Goal: Task Accomplishment & Management: Use online tool/utility

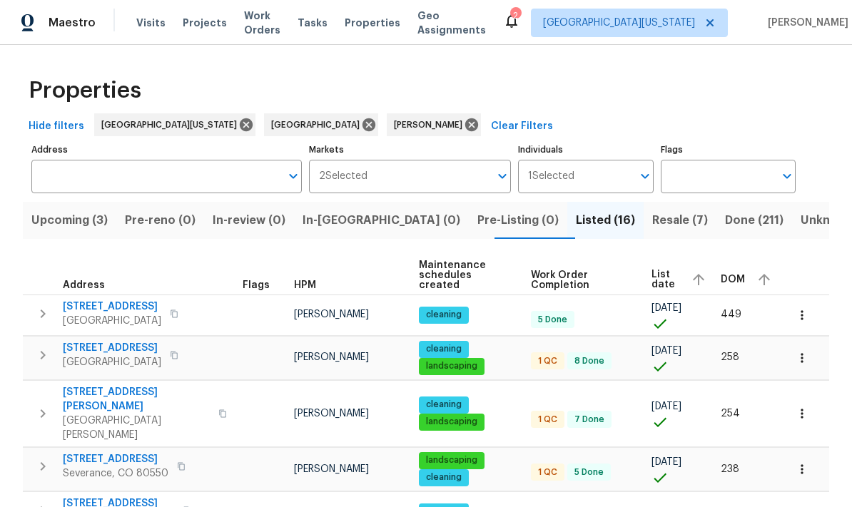
click at [594, 270] on span "List date" at bounding box center [665, 280] width 28 height 20
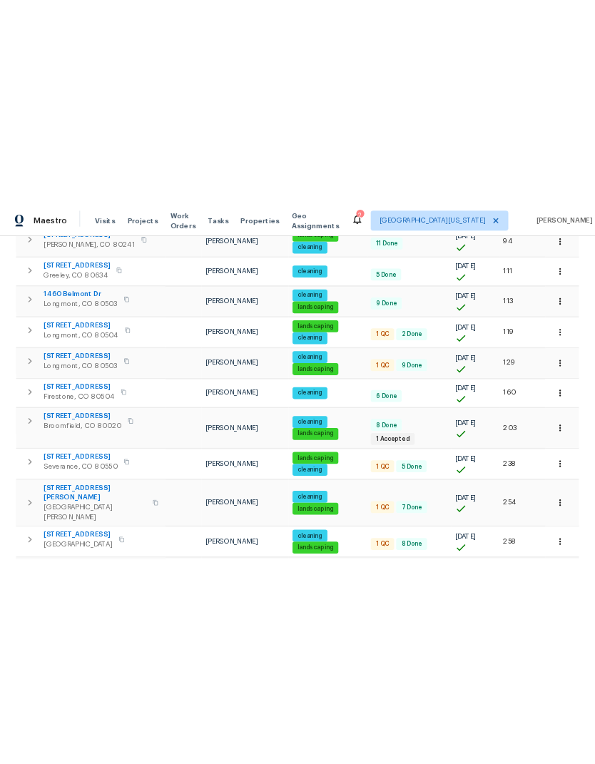
scroll to position [484, 0]
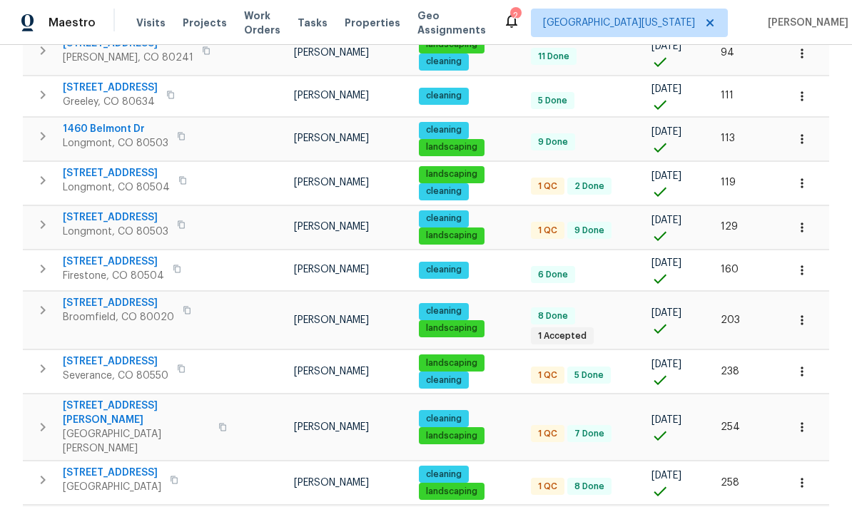
click at [80, 296] on span "927 E 7th Ave" at bounding box center [118, 303] width 111 height 14
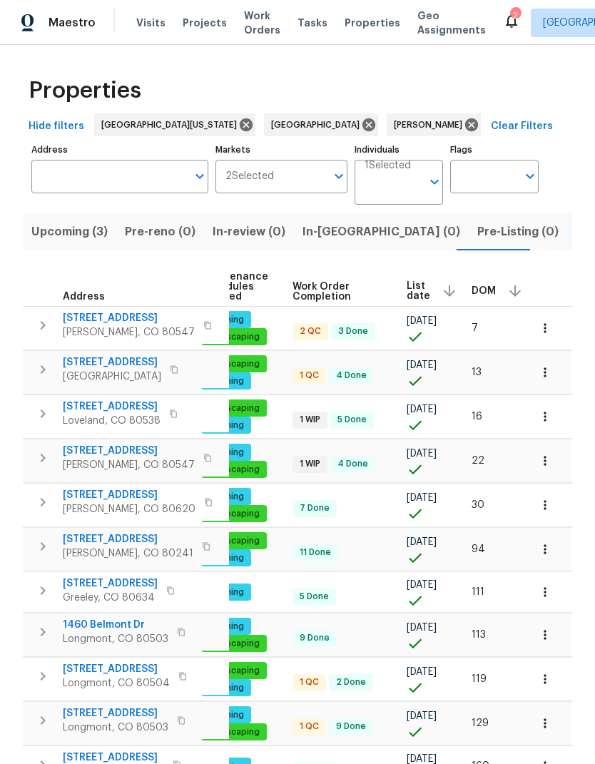
scroll to position [0, 208]
click at [421, 289] on span "List date" at bounding box center [420, 291] width 24 height 20
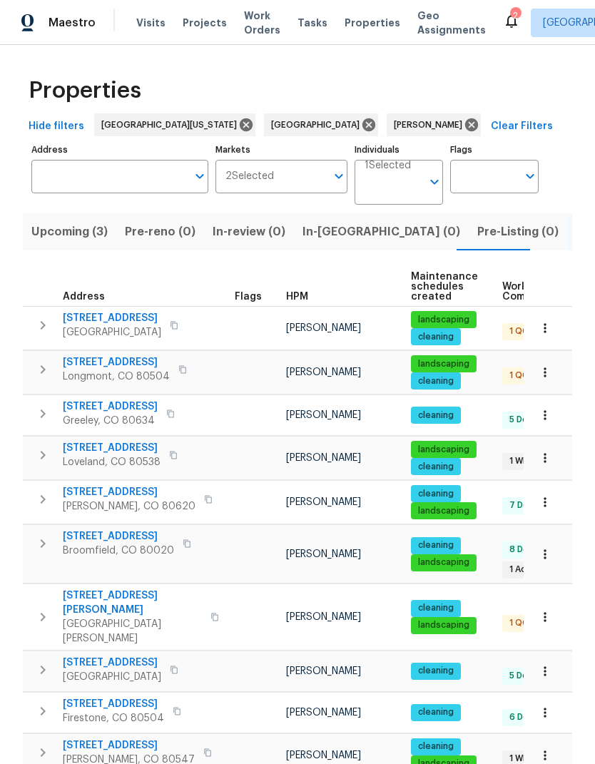
click at [576, 236] on span "Listed (16)" at bounding box center [605, 232] width 59 height 20
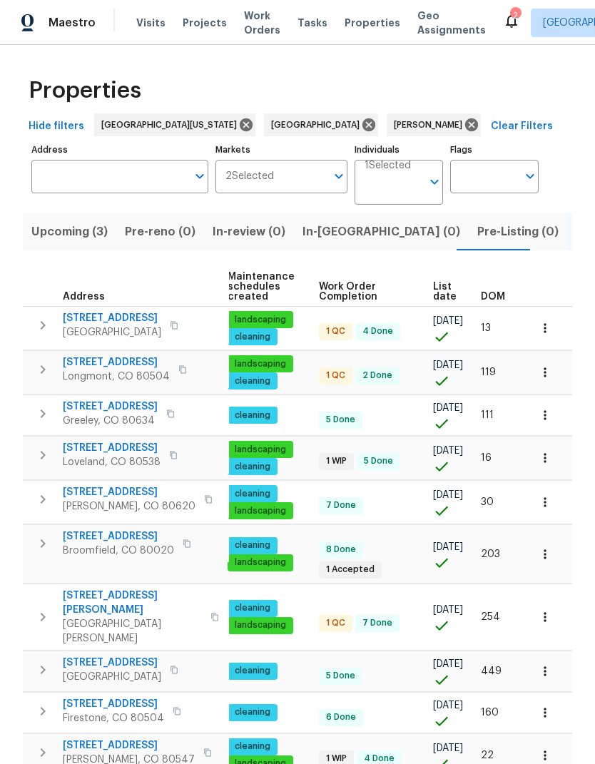
scroll to position [0, 183]
click at [447, 293] on span "List date" at bounding box center [445, 292] width 24 height 20
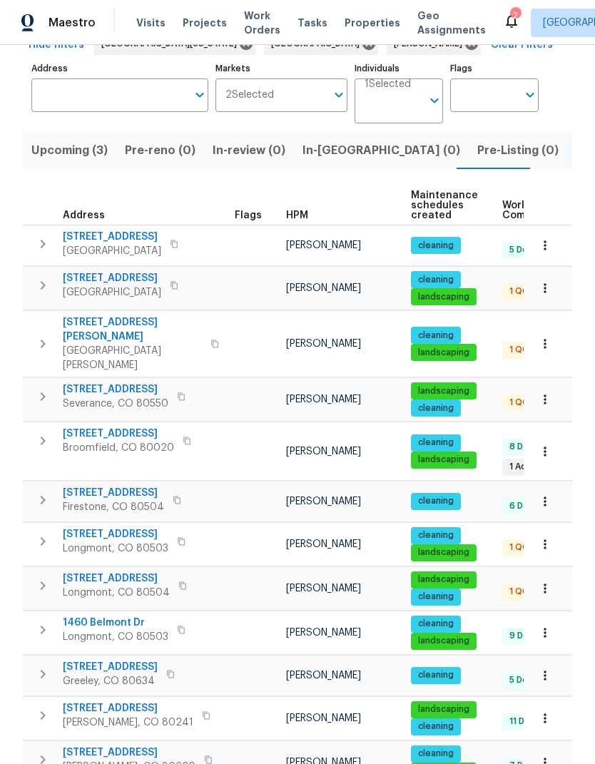
scroll to position [81, 0]
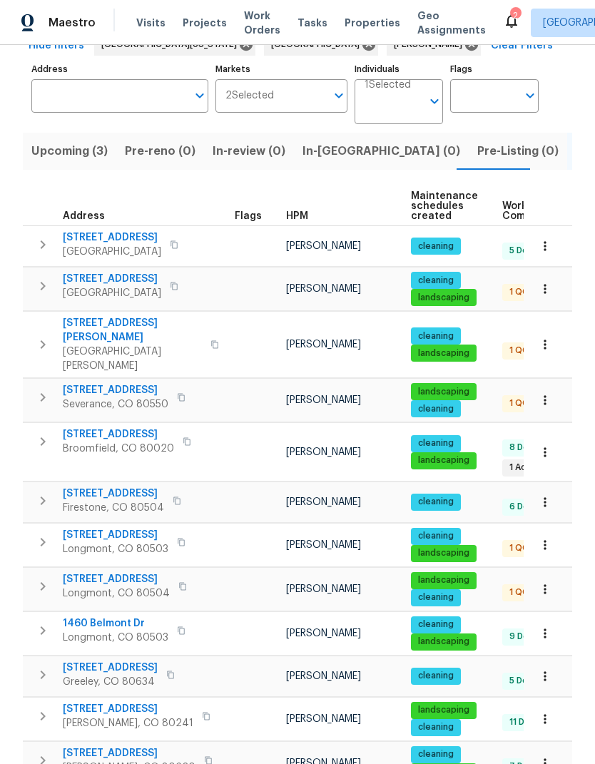
click at [68, 323] on span "4753 Brenton Dr" at bounding box center [132, 330] width 139 height 29
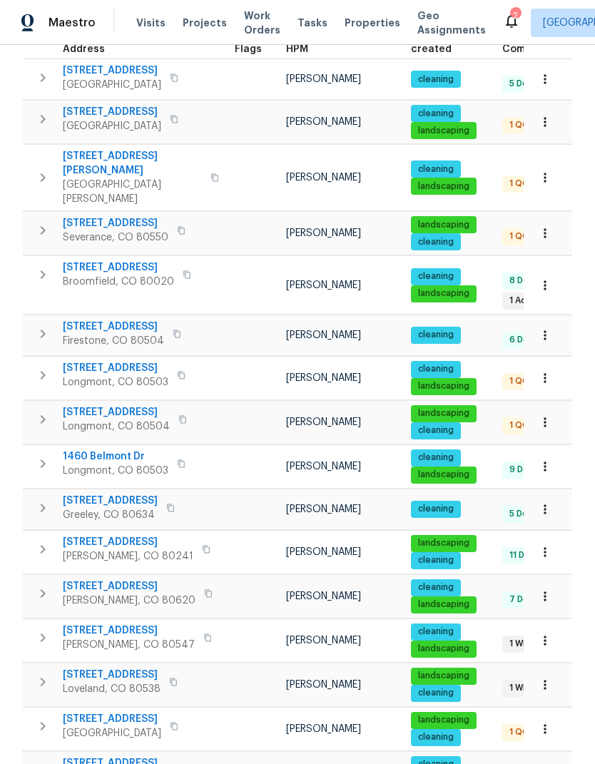
scroll to position [55, 0]
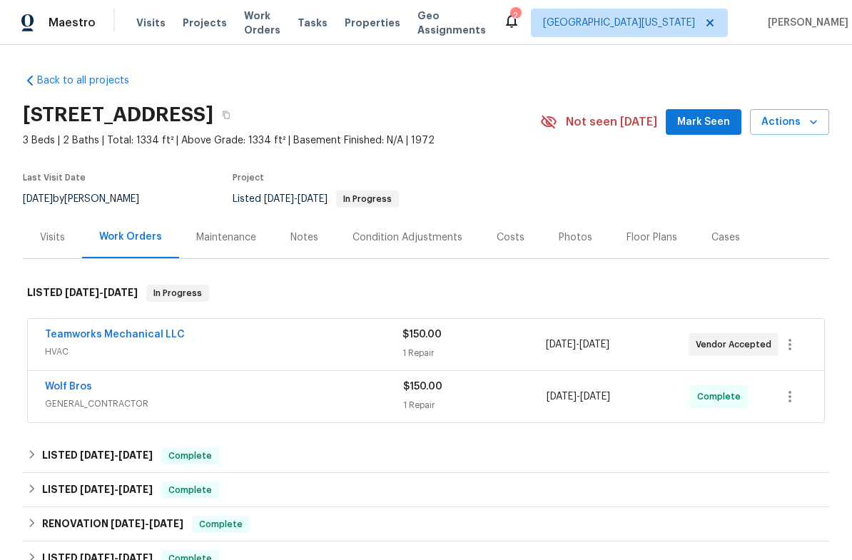
click at [810, 119] on icon "button" at bounding box center [813, 122] width 14 height 14
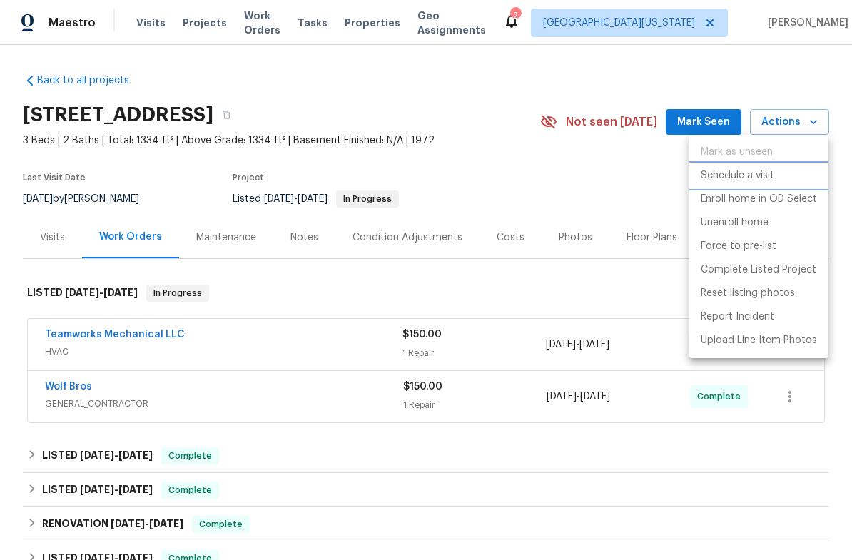
click at [800, 175] on li "Schedule a visit" at bounding box center [758, 176] width 139 height 24
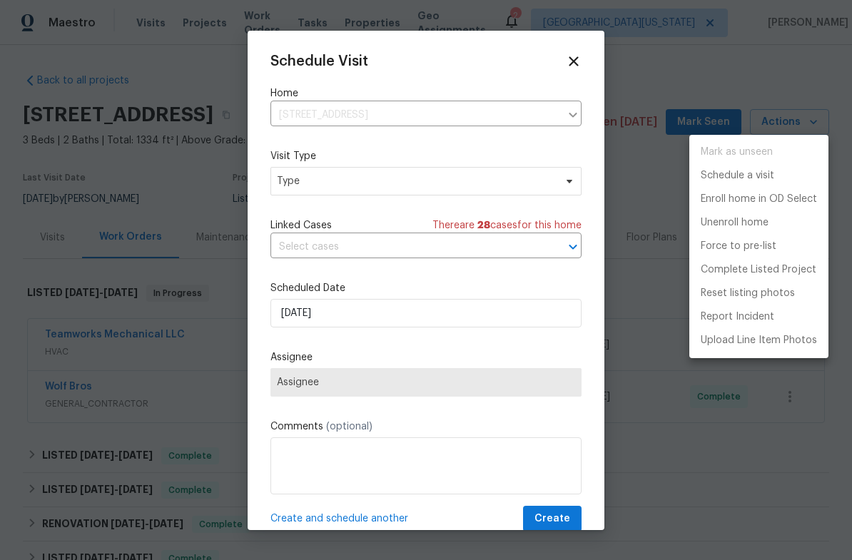
click at [537, 182] on div at bounding box center [426, 280] width 852 height 560
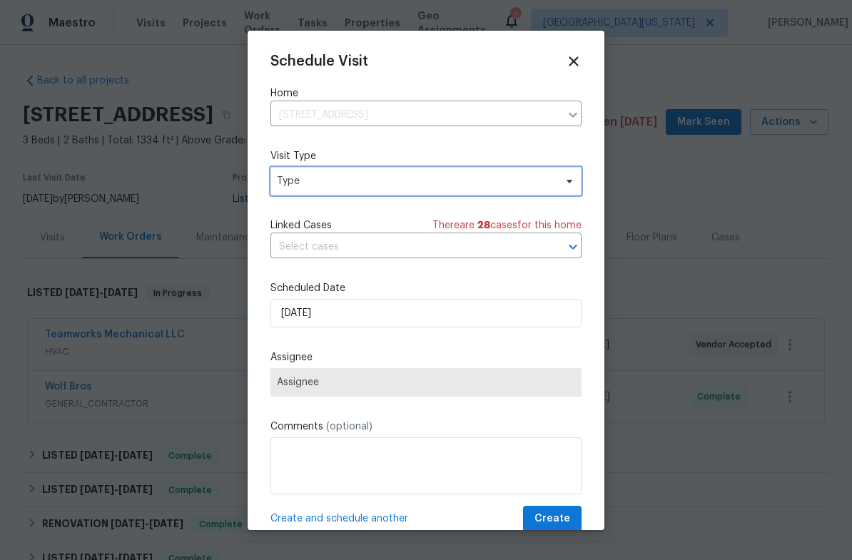
click at [292, 188] on span "Type" at bounding box center [415, 181] width 277 height 14
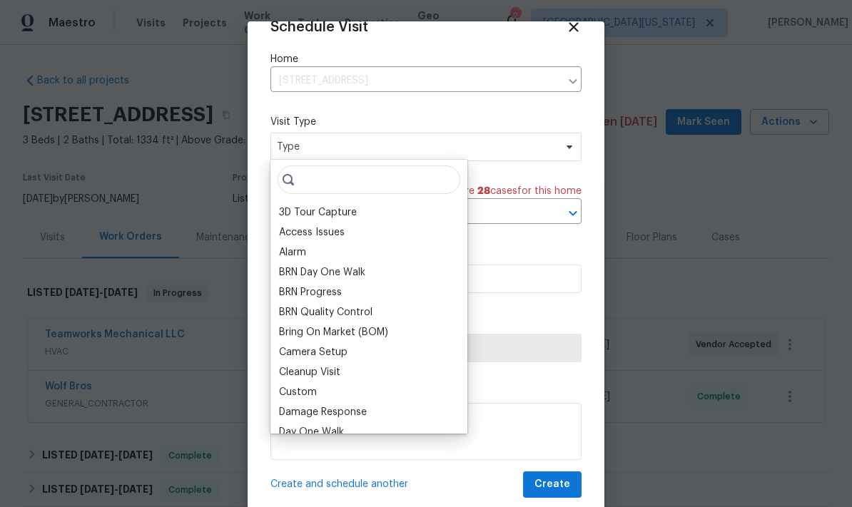
click at [275, 337] on div "Bring On Market (BOM)" at bounding box center [369, 332] width 188 height 20
click at [279, 392] on div "Custom" at bounding box center [298, 392] width 38 height 14
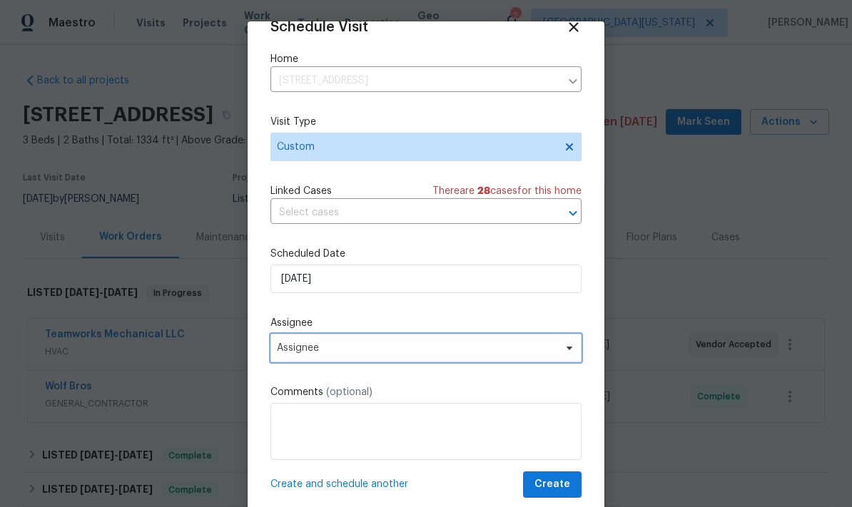
click at [281, 353] on span "Assignee" at bounding box center [417, 347] width 280 height 11
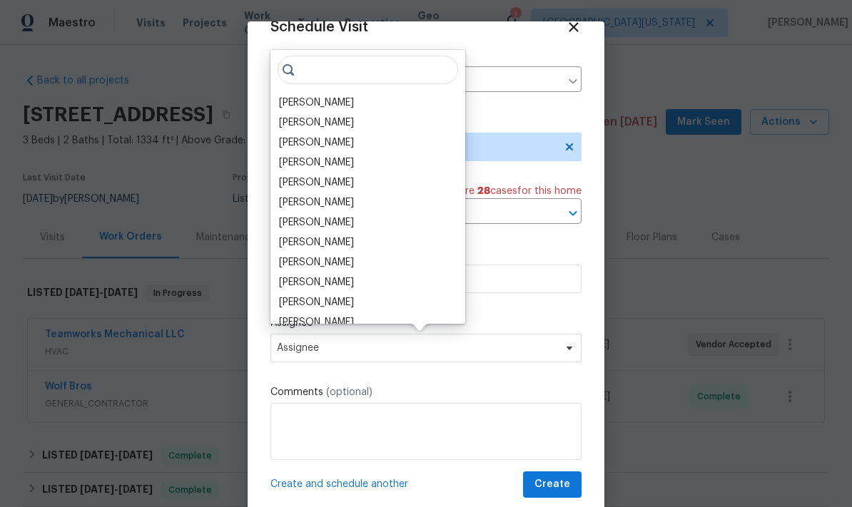
click at [282, 101] on div "[PERSON_NAME]" at bounding box center [316, 103] width 75 height 14
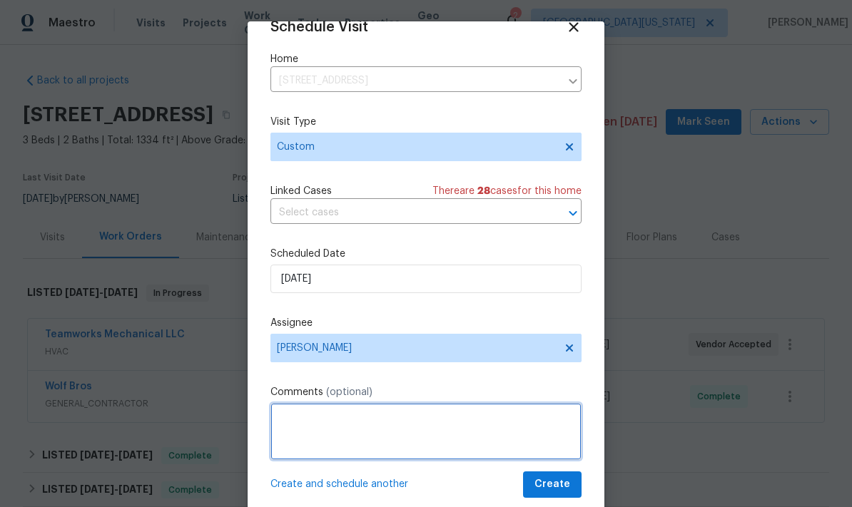
click at [294, 404] on textarea at bounding box center [425, 431] width 311 height 57
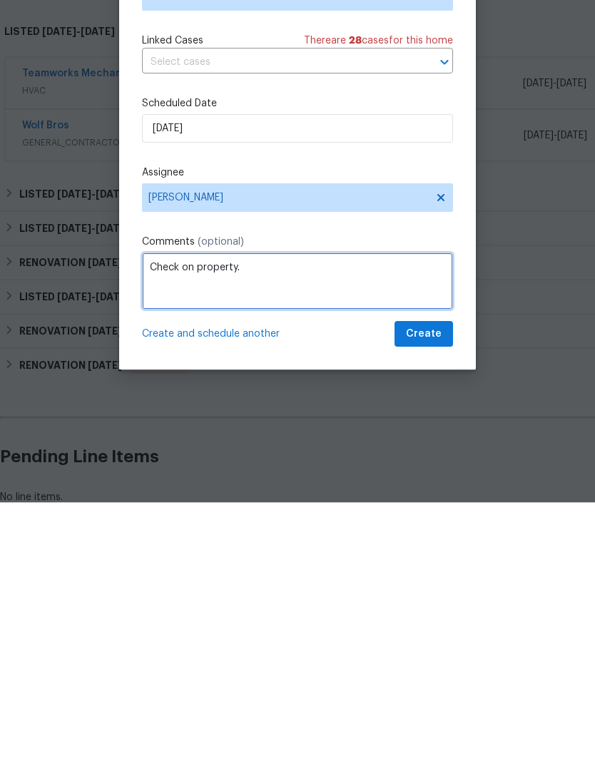
scroll to position [55, 0]
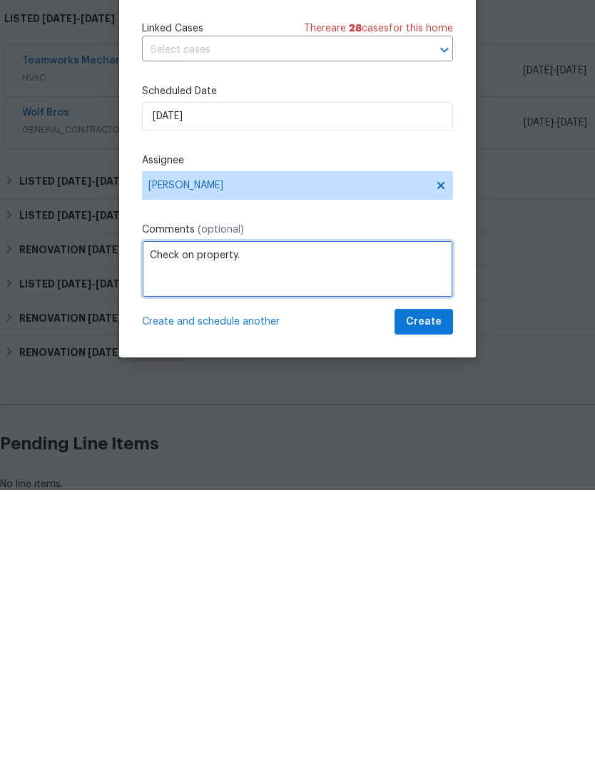
type textarea "Check on property."
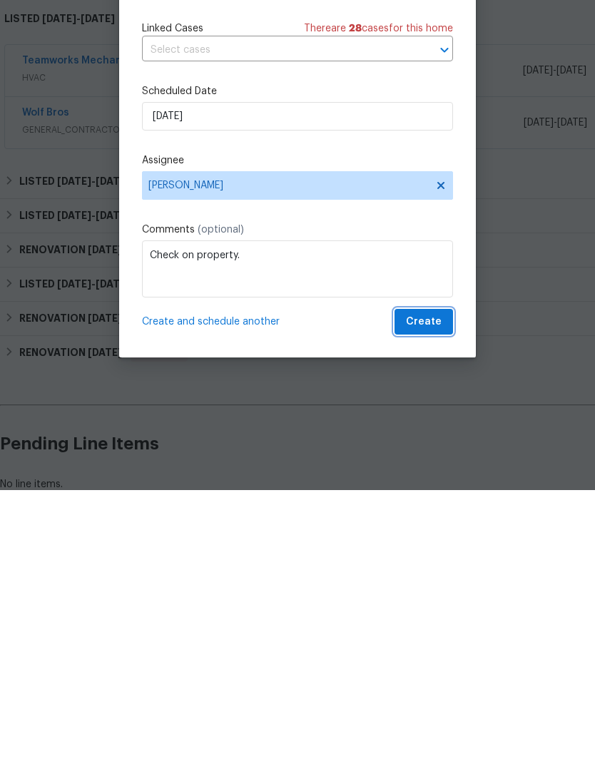
click at [432, 559] on span "Create" at bounding box center [424, 596] width 36 height 18
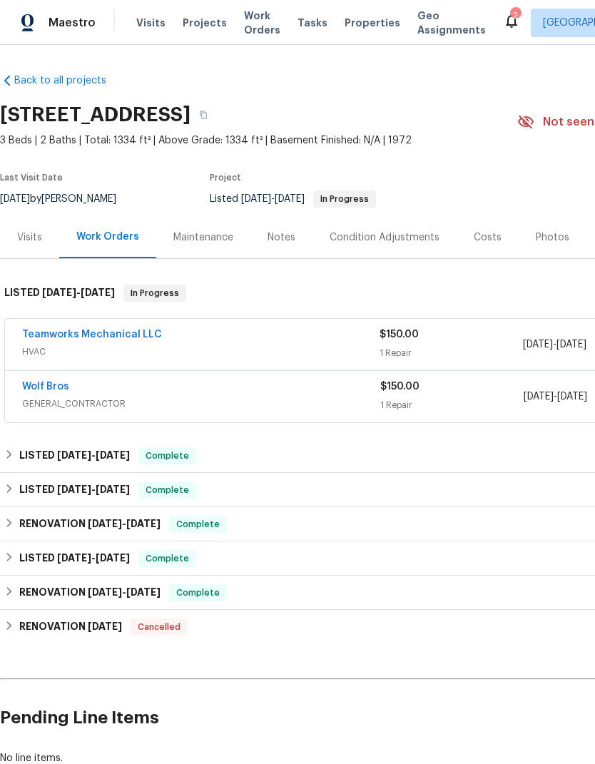
scroll to position [0, 0]
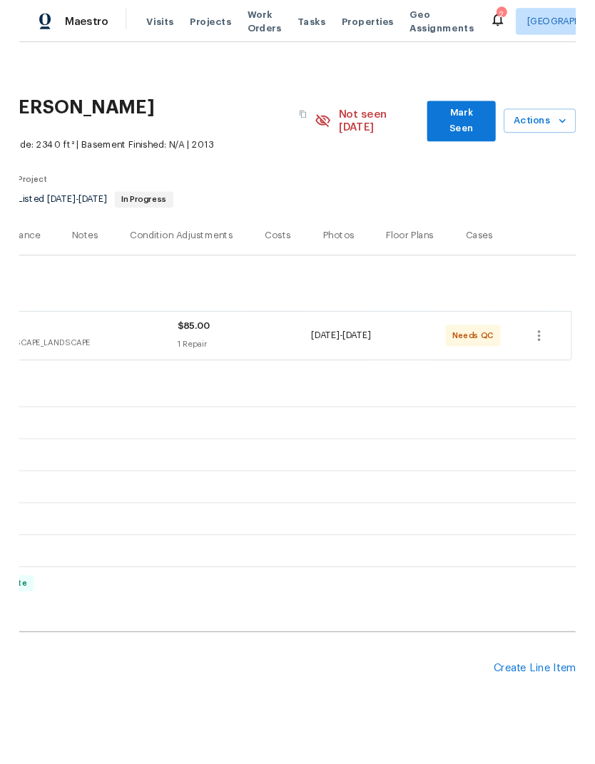
scroll to position [0, 211]
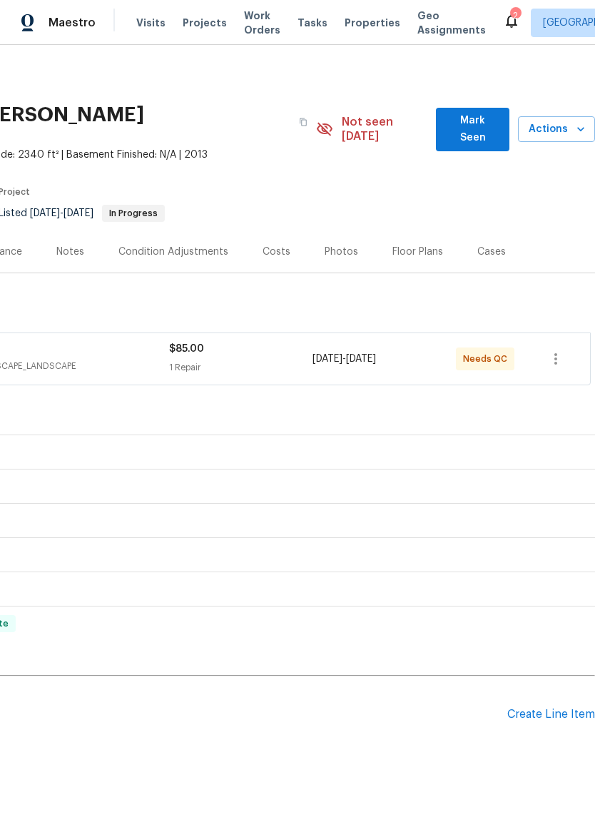
click at [571, 122] on span "Actions" at bounding box center [556, 130] width 54 height 18
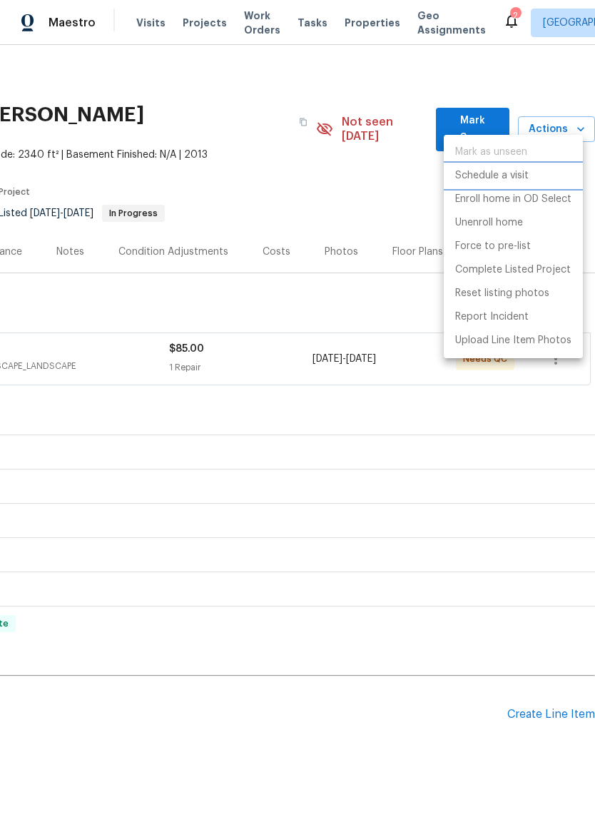
click at [546, 176] on li "Schedule a visit" at bounding box center [513, 176] width 139 height 24
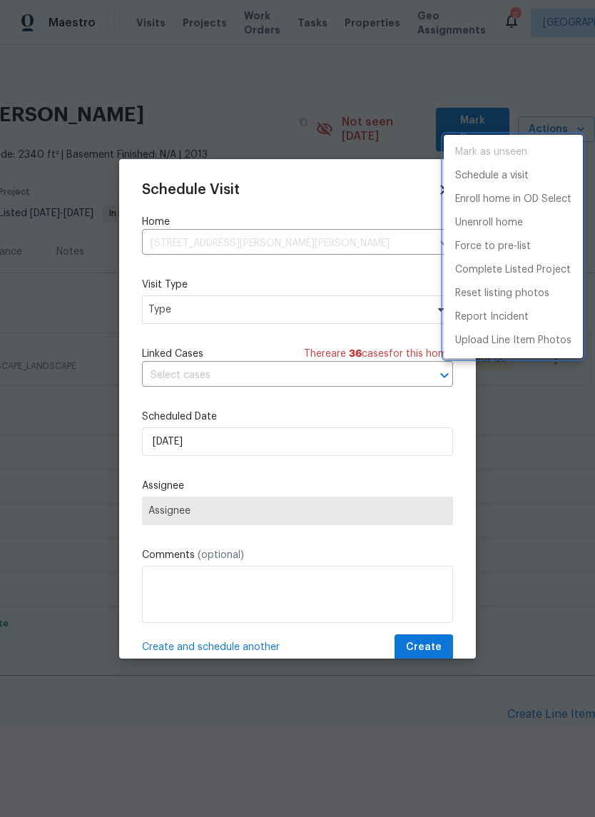
click at [165, 319] on div at bounding box center [297, 408] width 595 height 817
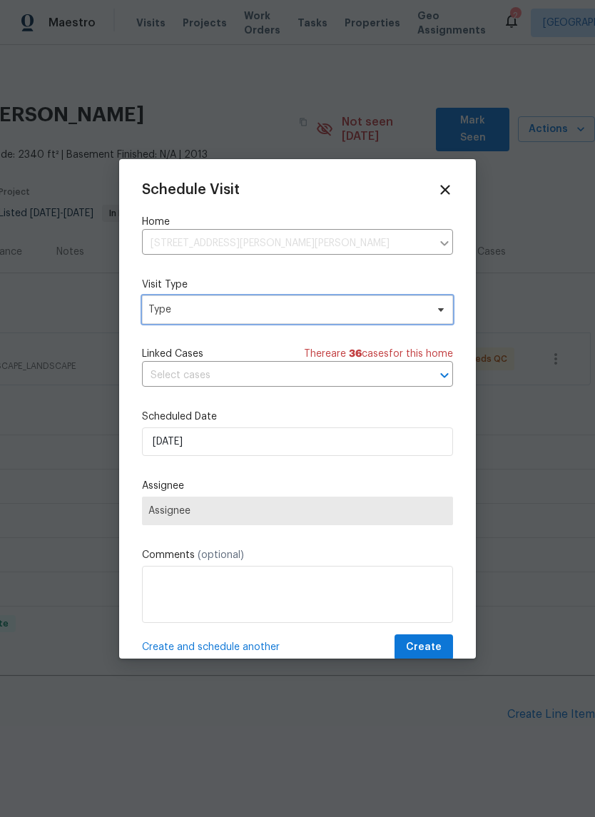
click at [164, 307] on span "Type" at bounding box center [286, 309] width 277 height 14
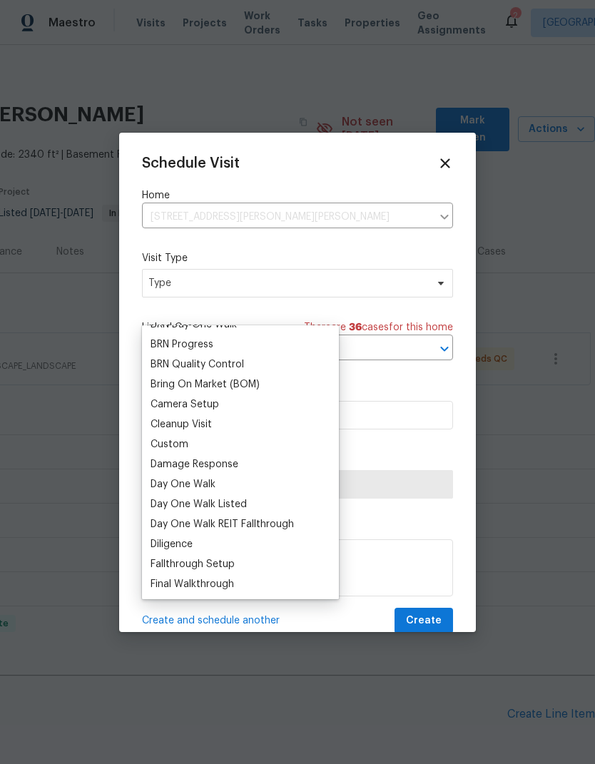
scroll to position [130, 0]
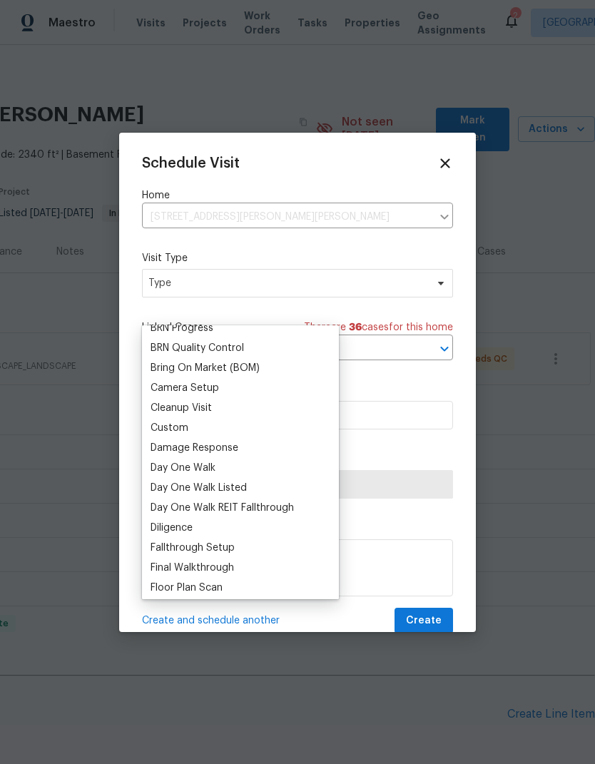
click at [153, 432] on div "Custom" at bounding box center [170, 428] width 38 height 14
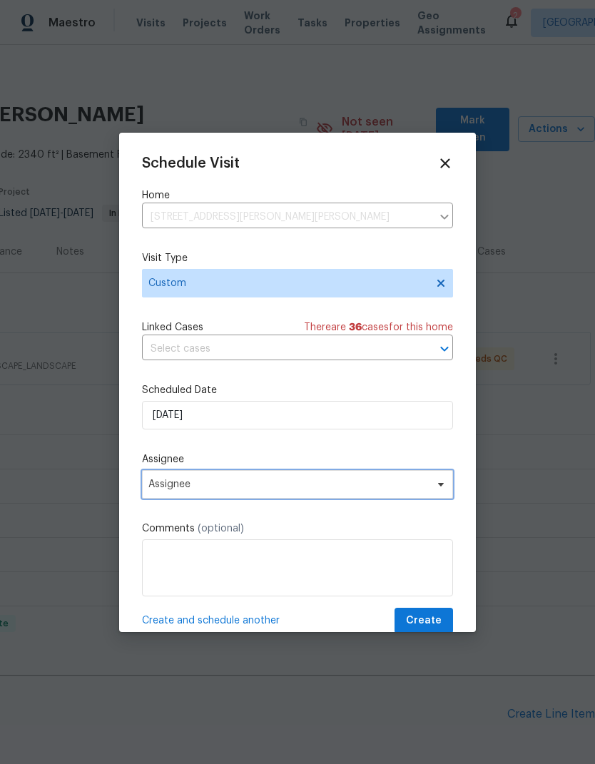
click at [163, 490] on span "Assignee" at bounding box center [288, 484] width 280 height 11
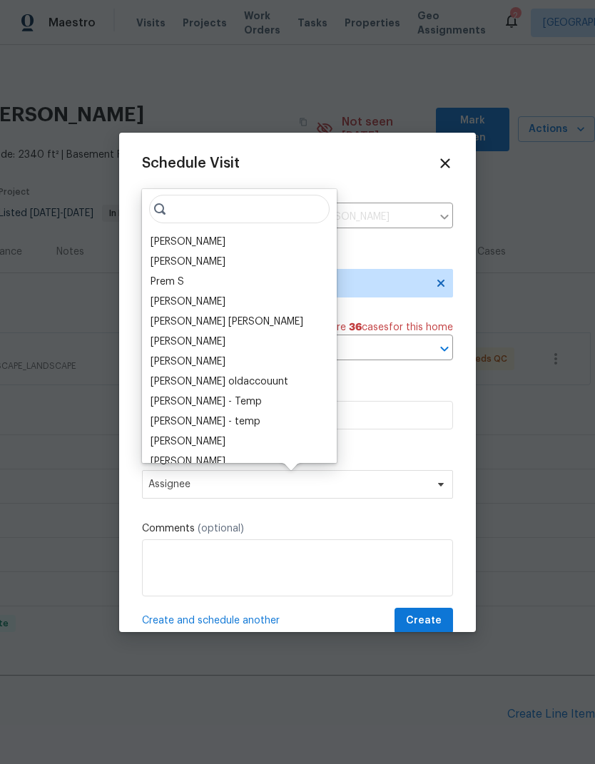
click at [158, 243] on div "[PERSON_NAME]" at bounding box center [188, 242] width 75 height 14
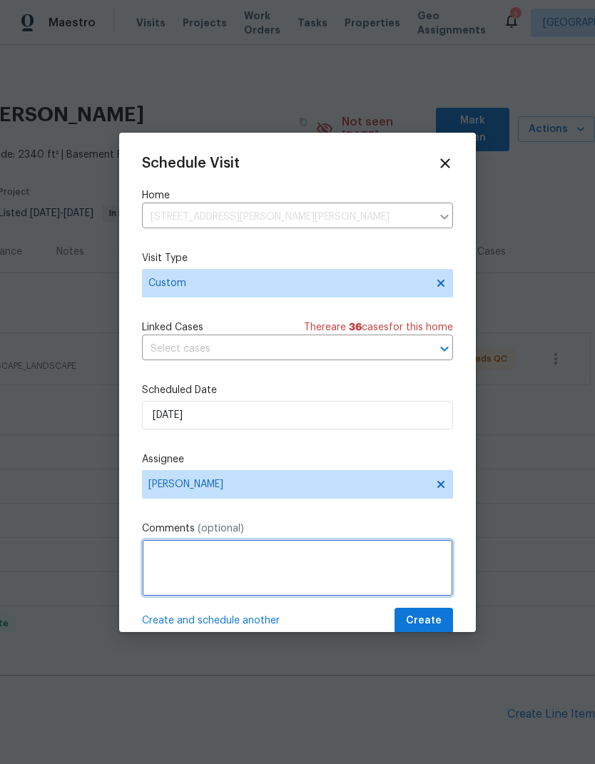
click at [160, 548] on textarea at bounding box center [297, 567] width 311 height 57
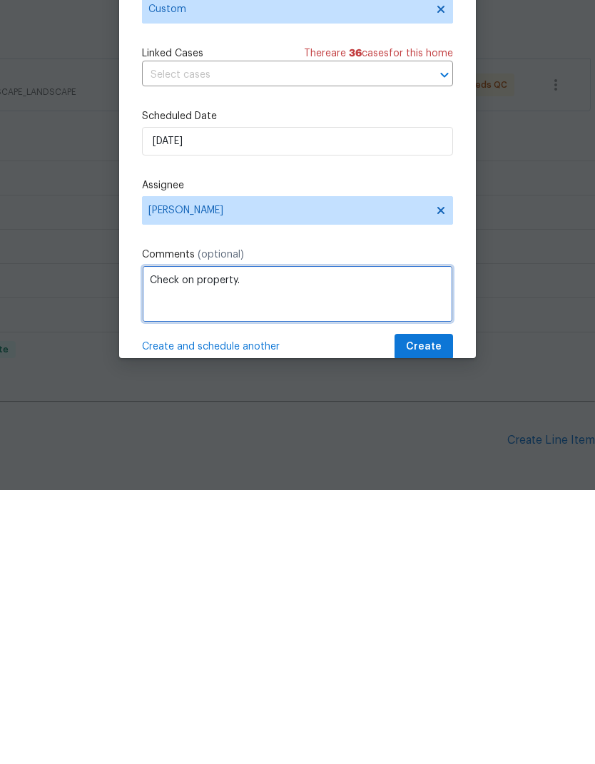
type textarea "Check on property."
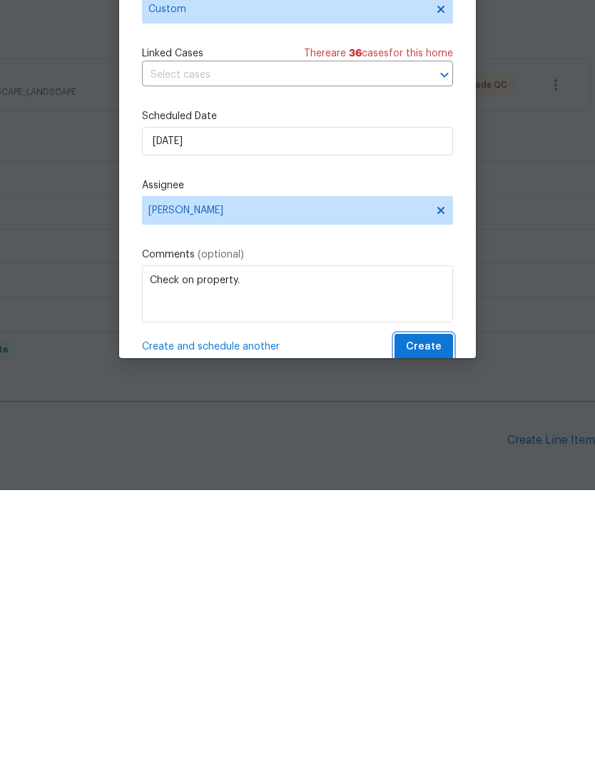
click at [438, 612] on span "Create" at bounding box center [424, 621] width 36 height 18
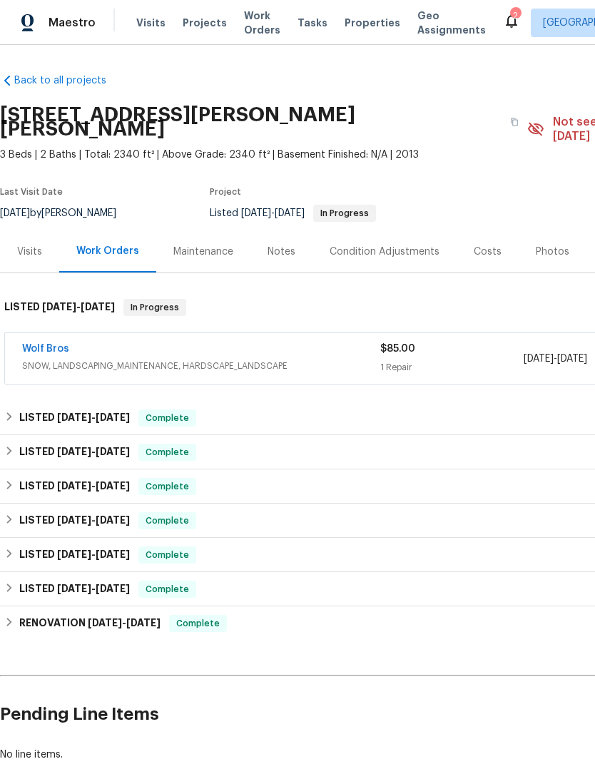
scroll to position [0, 0]
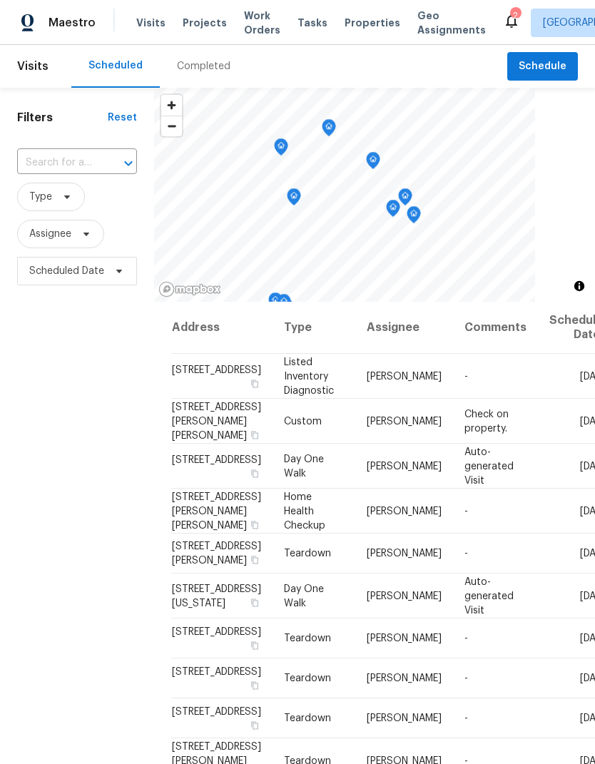
click at [46, 165] on input "text" at bounding box center [57, 163] width 80 height 22
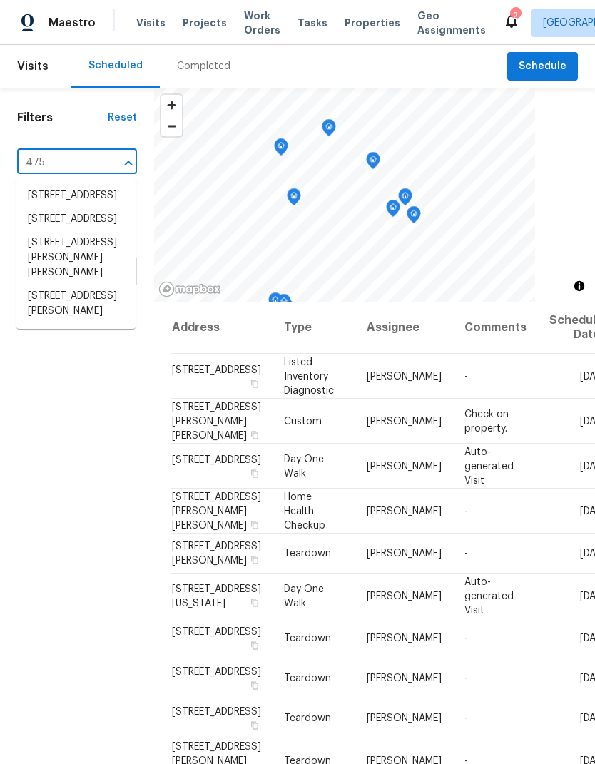
type input "4753"
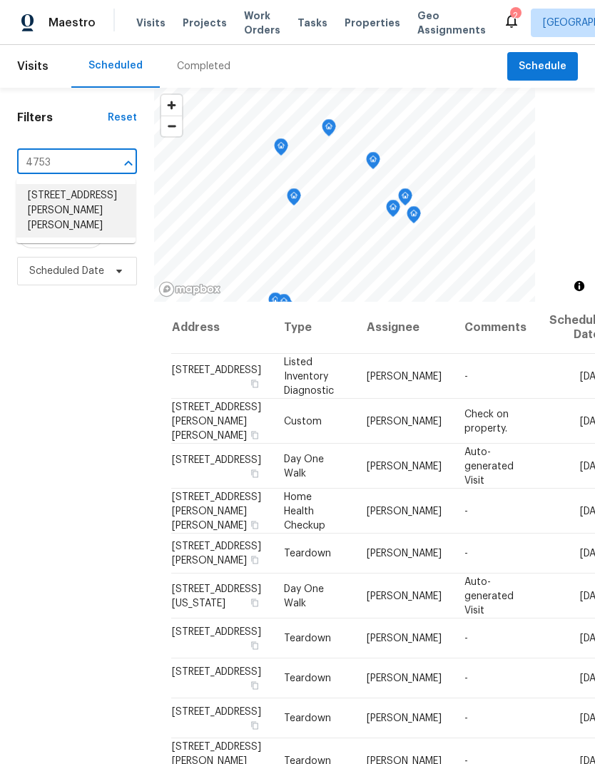
click at [43, 207] on li "4753 Brenton Dr, Fort Collins, CO 80524" at bounding box center [75, 210] width 119 height 53
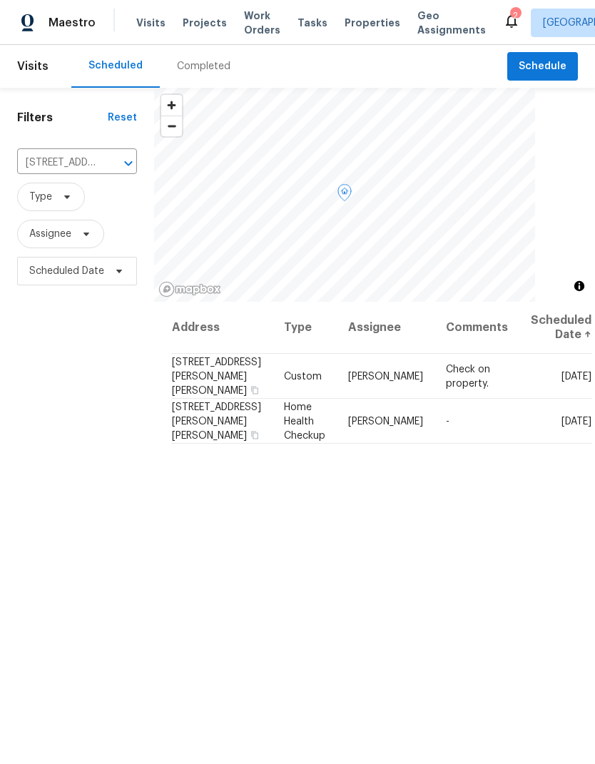
click at [0, 0] on span at bounding box center [0, 0] width 0 height 0
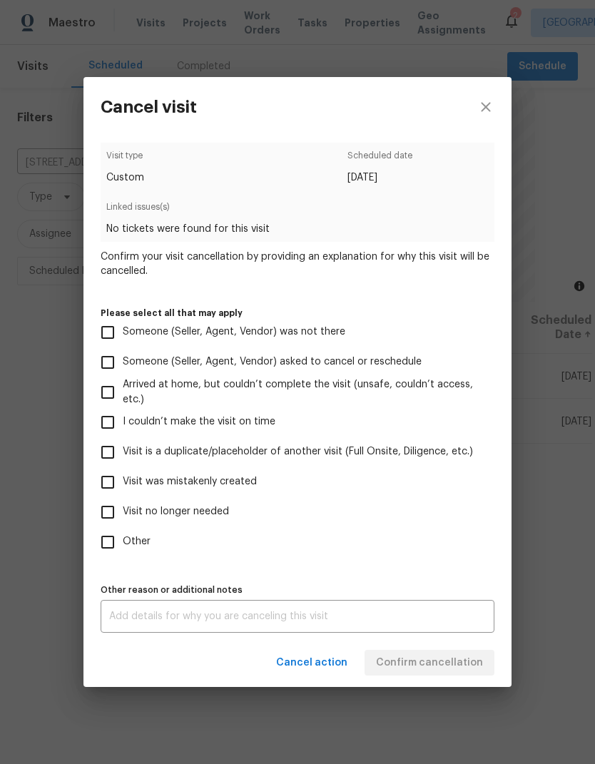
click at [102, 490] on input "Visit was mistakenly created" at bounding box center [108, 482] width 30 height 30
checkbox input "true"
click at [455, 657] on span "Confirm cancellation" at bounding box center [429, 663] width 107 height 18
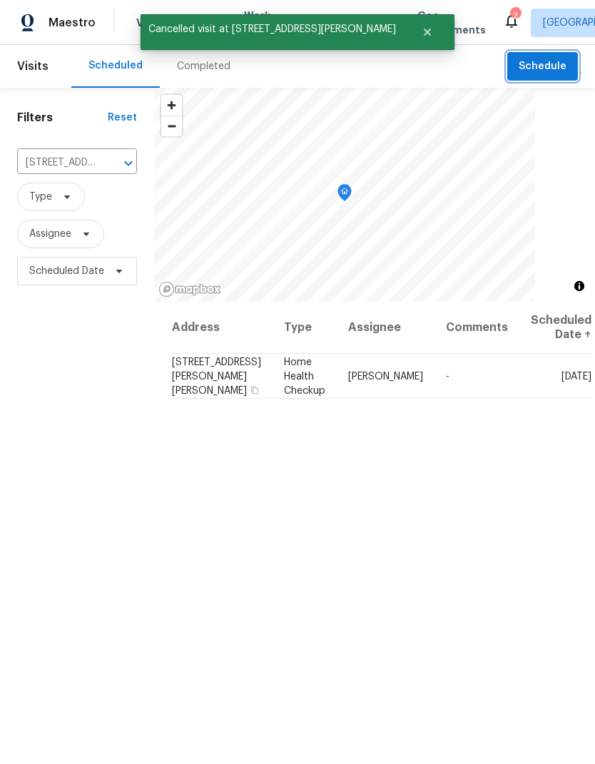
click at [564, 65] on span "Schedule" at bounding box center [543, 67] width 48 height 18
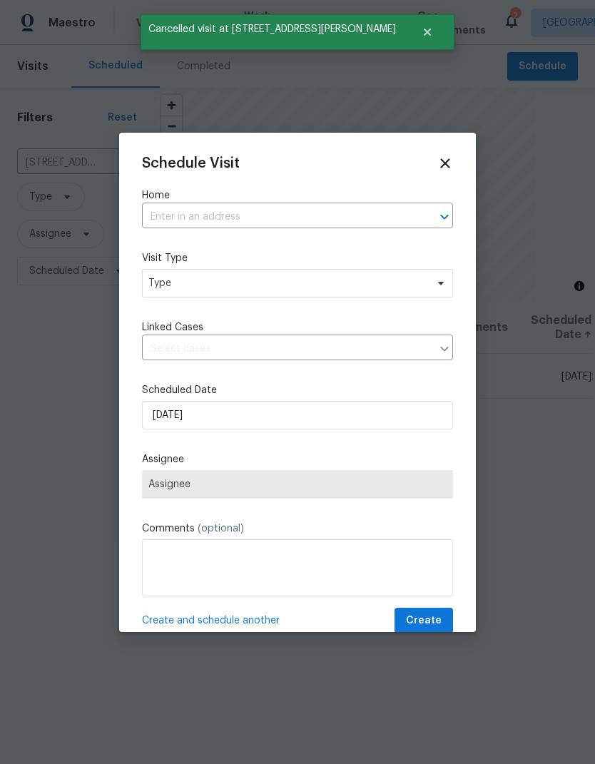
click at [137, 209] on div "Schedule Visit Home ​ Visit Type Type Linked Cases ​ Scheduled Date 10/2/2025 A…" at bounding box center [297, 382] width 357 height 499
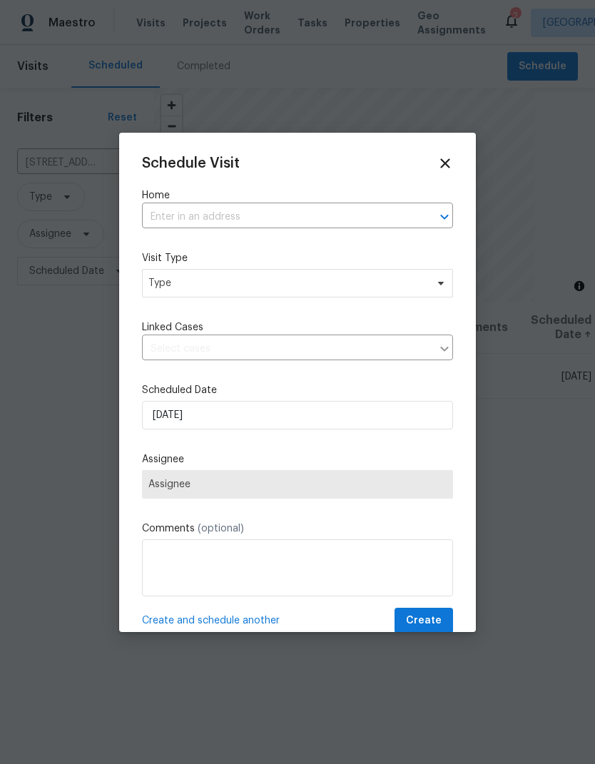
click at [155, 215] on input "text" at bounding box center [277, 217] width 271 height 22
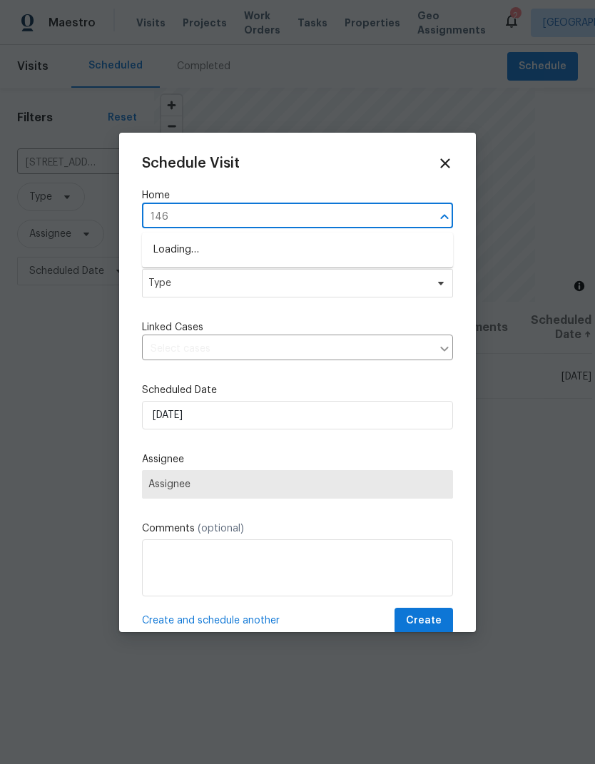
type input "1460"
click at [153, 227] on input "1460" at bounding box center [277, 217] width 271 height 22
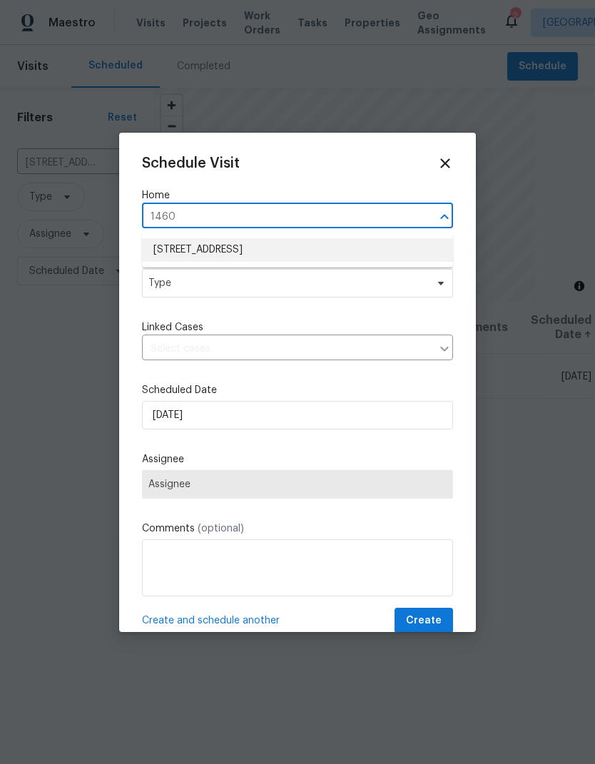
click at [175, 248] on li "1460 Belmont Dr, Longmont, CO 80503" at bounding box center [297, 250] width 311 height 24
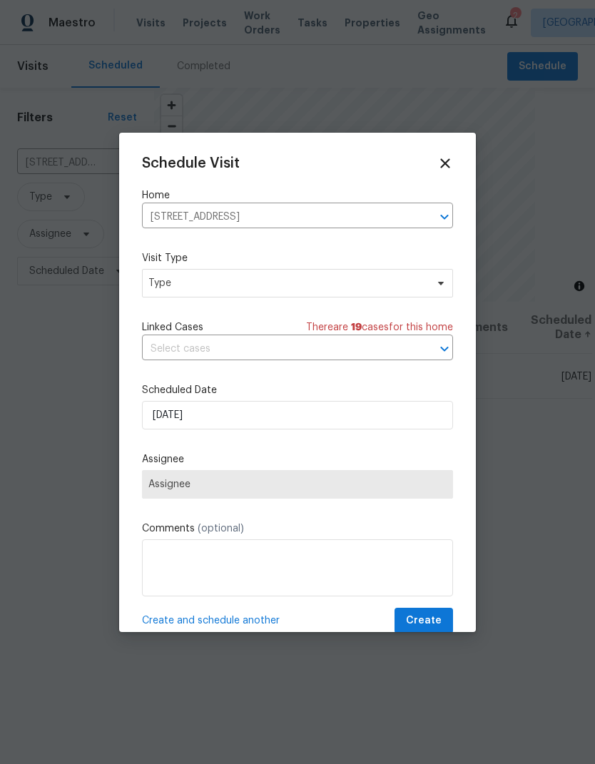
click at [124, 277] on div "Schedule Visit Home 1460 Belmont Dr, Longmont, CO 80503 ​ Visit Type Type Linke…" at bounding box center [297, 382] width 357 height 499
click at [163, 280] on span "Type" at bounding box center [286, 283] width 277 height 14
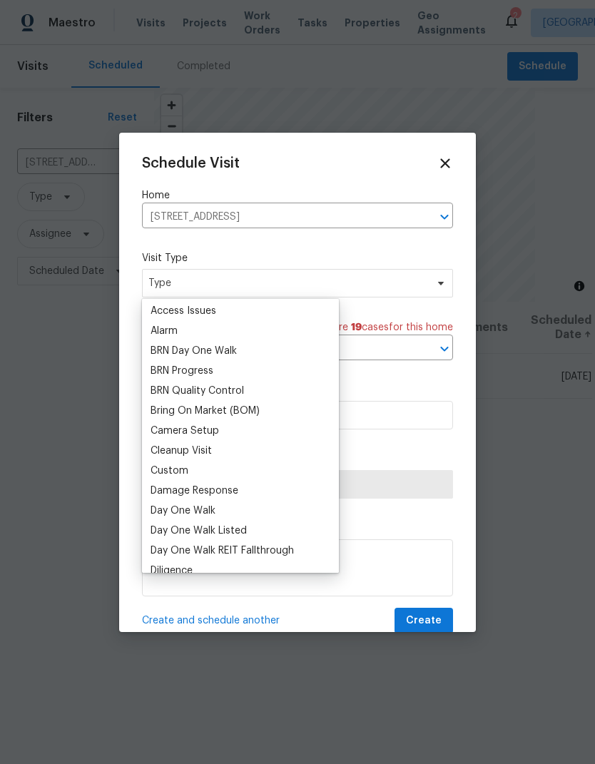
scroll to position [117, 0]
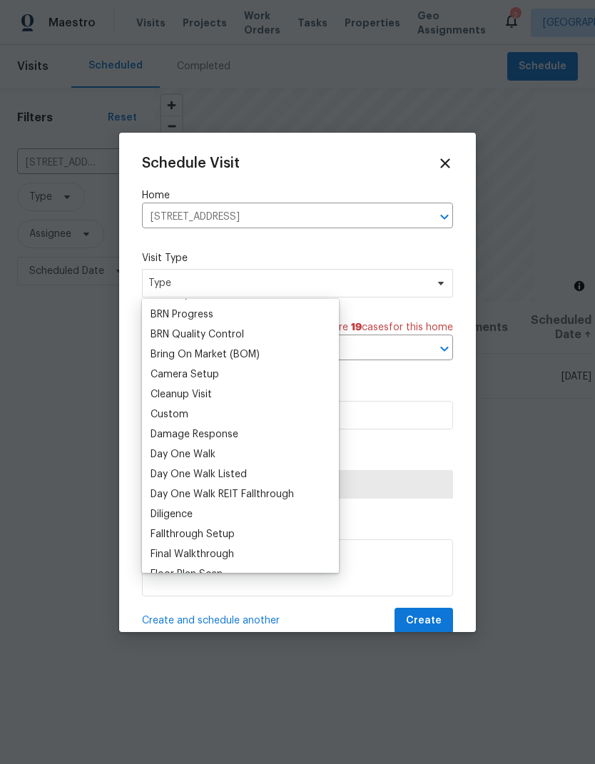
click at [155, 409] on div "Custom" at bounding box center [170, 414] width 38 height 14
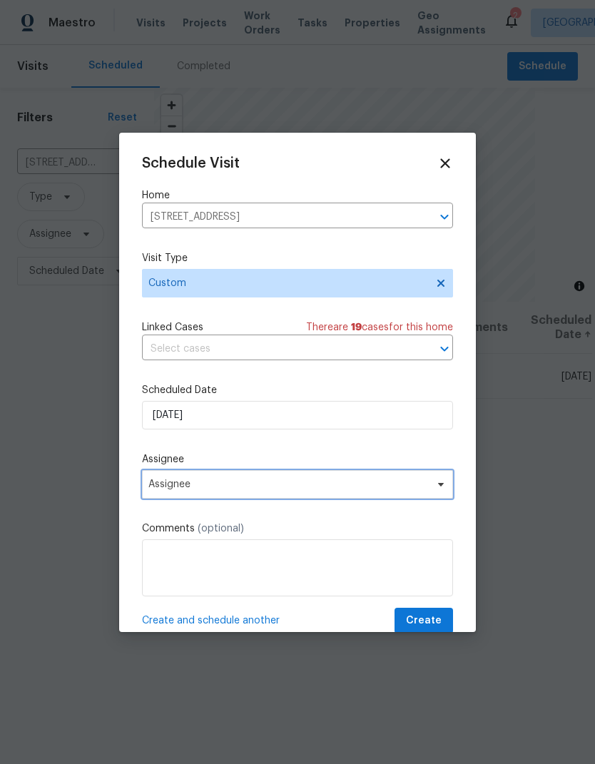
click at [170, 487] on span "Assignee" at bounding box center [288, 484] width 280 height 11
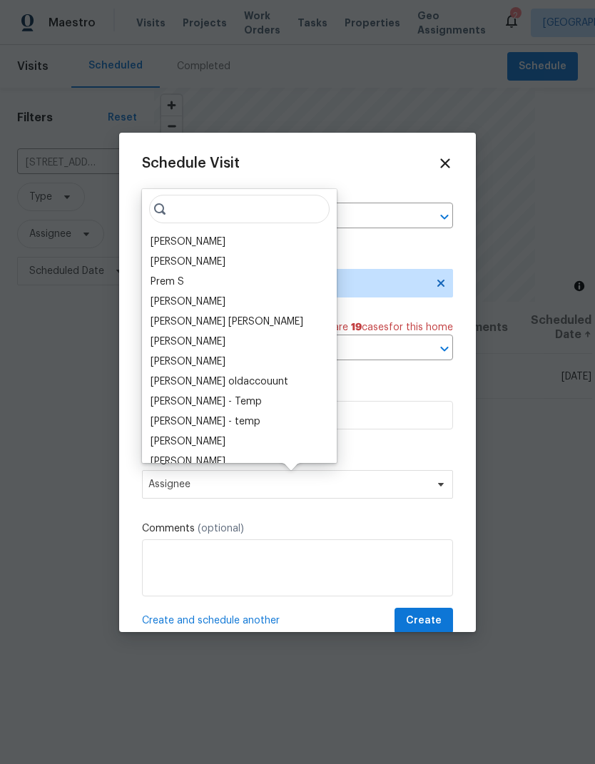
click at [158, 228] on div "John Gonzalez Vigneshwaran B Prem S Vinodh Kumar Mohammed Moshin Ali Vinod Kuma…" at bounding box center [239, 326] width 195 height 274
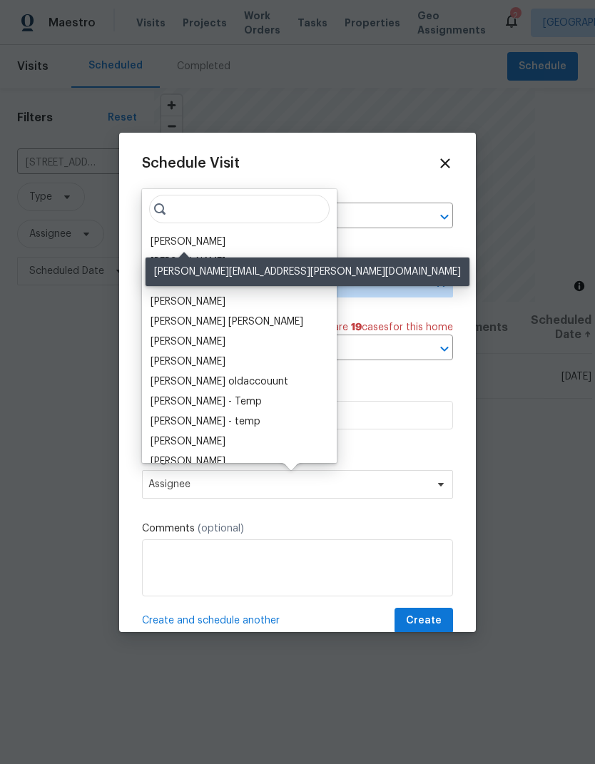
click at [169, 244] on div "[PERSON_NAME]" at bounding box center [188, 242] width 75 height 14
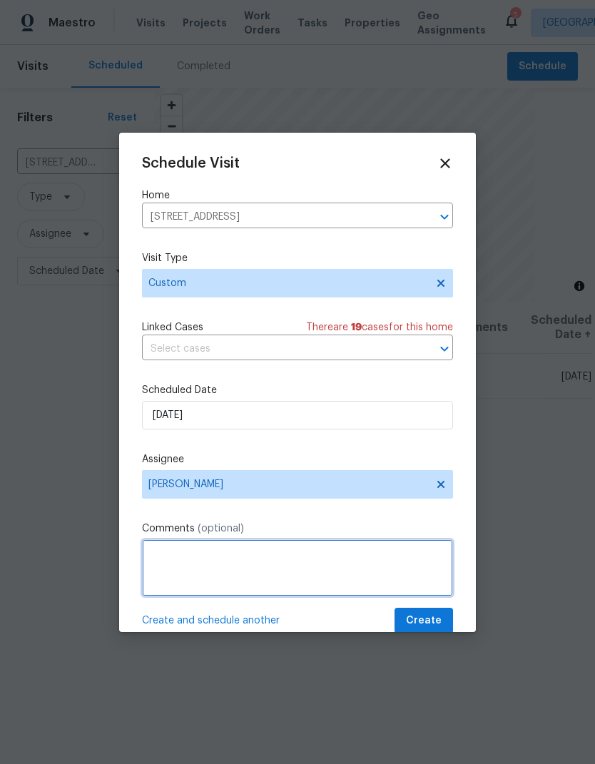
click at [146, 561] on textarea at bounding box center [297, 567] width 311 height 57
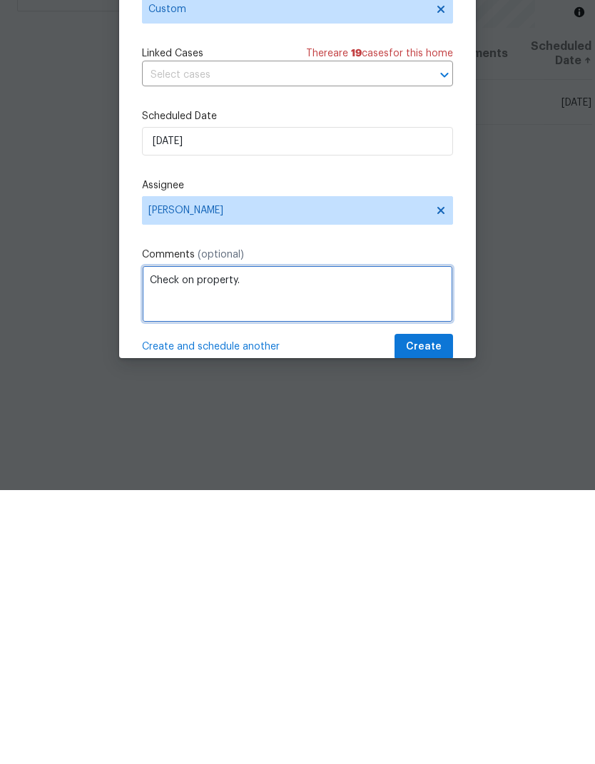
type textarea "Check on property."
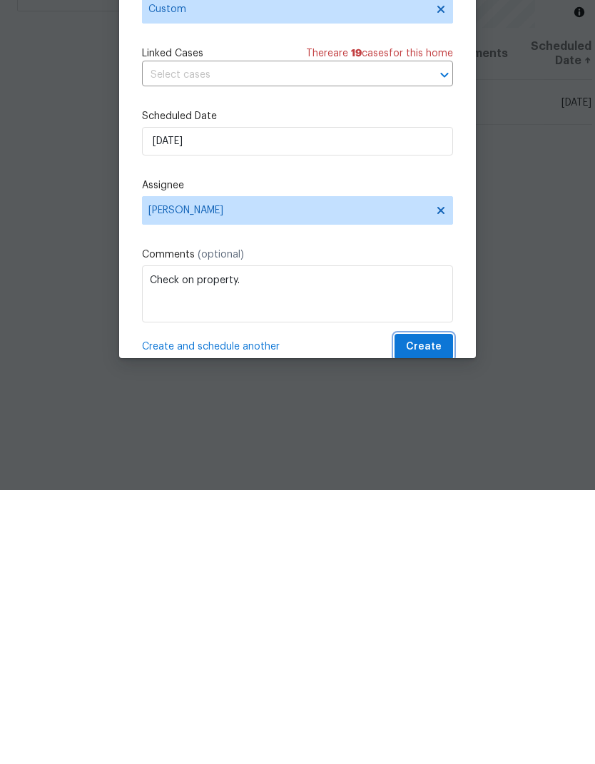
click at [438, 612] on span "Create" at bounding box center [424, 621] width 36 height 18
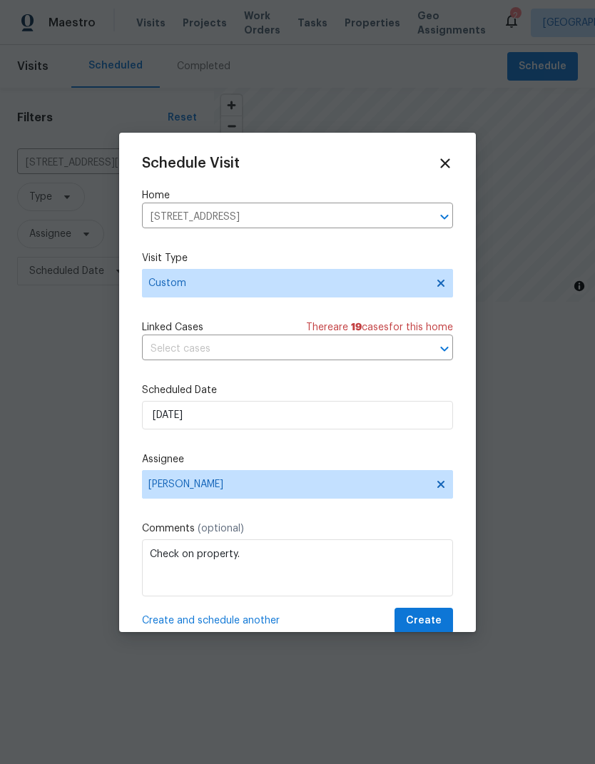
scroll to position [0, 0]
